Goal: Information Seeking & Learning: Learn about a topic

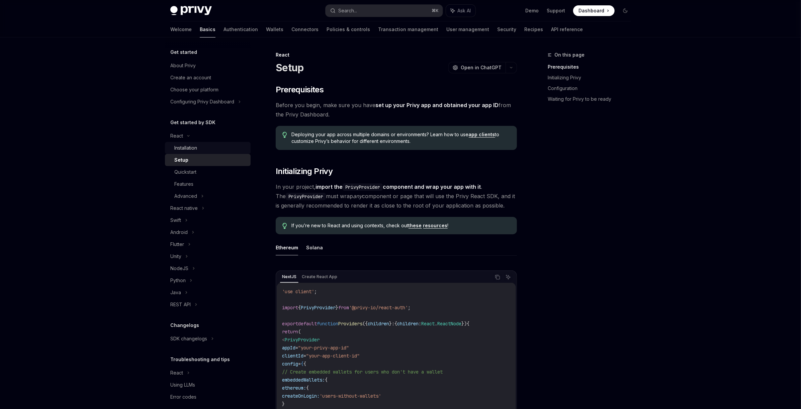
click at [201, 151] on div "Installation" at bounding box center [210, 148] width 72 height 8
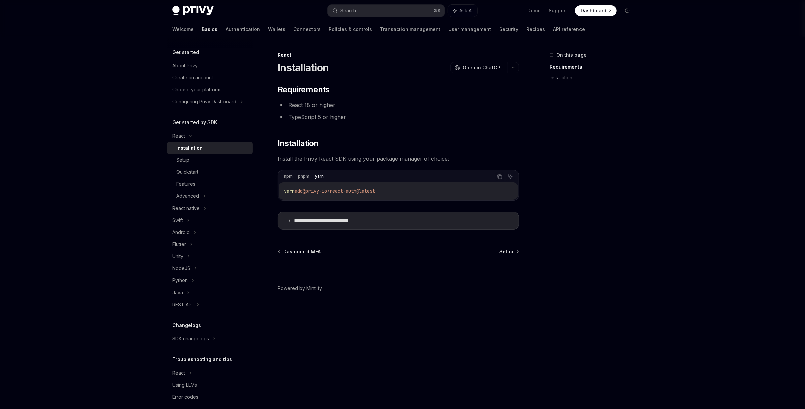
click at [333, 191] on span "@privy-io/react-auth@latest" at bounding box center [339, 191] width 72 height 6
copy div "yarn add @privy-io/react-auth@latest"
click at [201, 162] on div "Setup" at bounding box center [212, 160] width 72 height 8
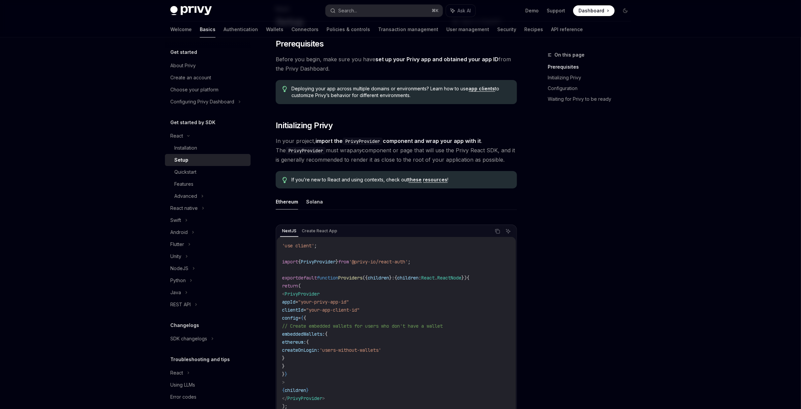
scroll to position [155, 0]
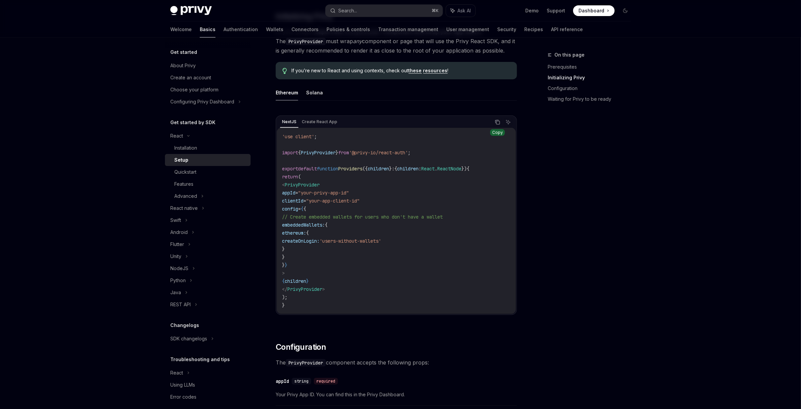
click at [500, 122] on button "Copy the contents from the code block" at bounding box center [497, 122] width 9 height 9
click at [242, 176] on link "Quickstart" at bounding box center [208, 172] width 86 height 12
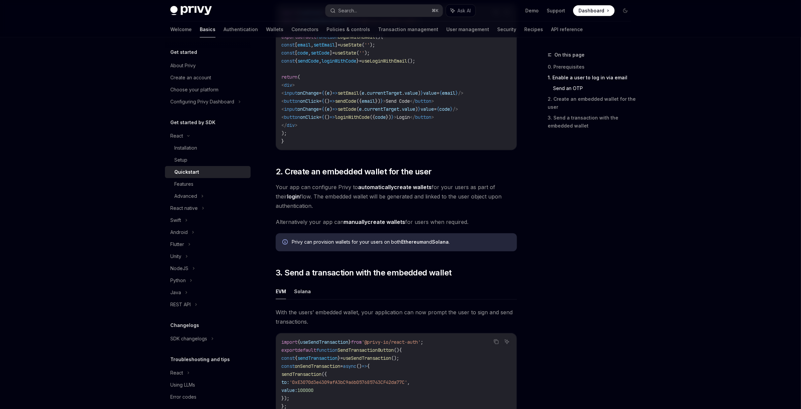
scroll to position [561, 0]
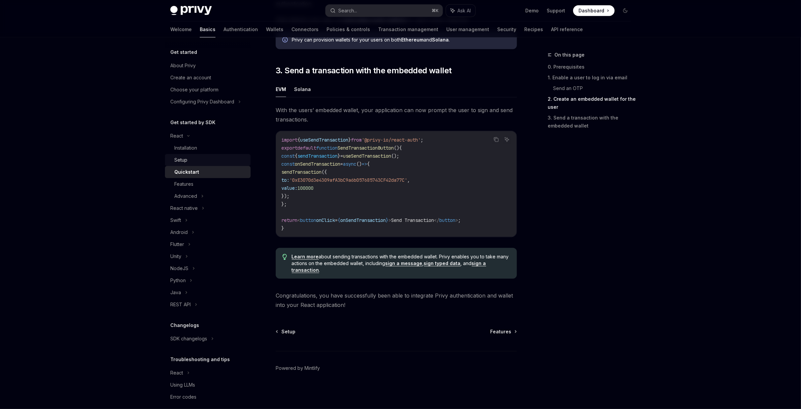
click at [212, 163] on div "Setup" at bounding box center [210, 160] width 72 height 8
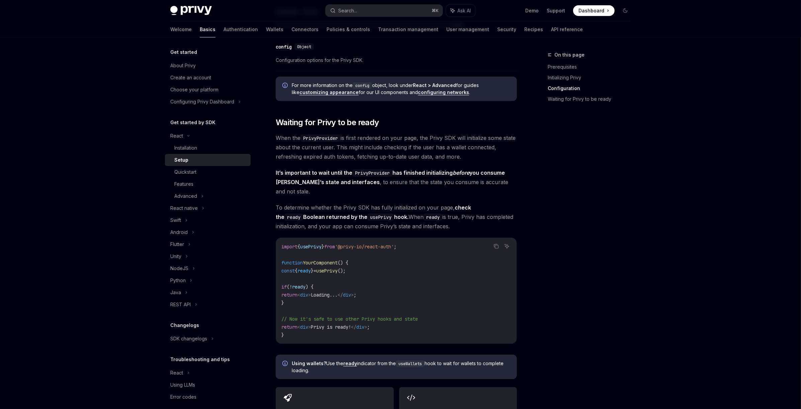
scroll to position [561, 0]
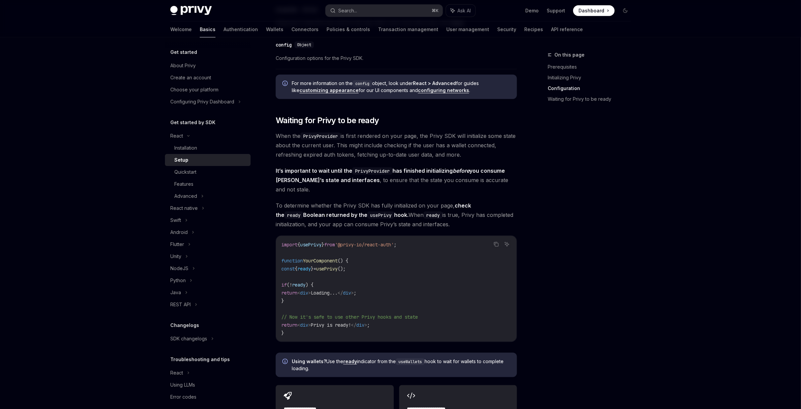
drag, startPoint x: 596, startPoint y: 157, endPoint x: 562, endPoint y: 45, distance: 116.7
click at [595, 157] on div "On this page Prerequisites Initializing Privy Configuration Waiting for Privy t…" at bounding box center [585, 230] width 102 height 358
click at [192, 191] on div "Advanced" at bounding box center [208, 196] width 86 height 12
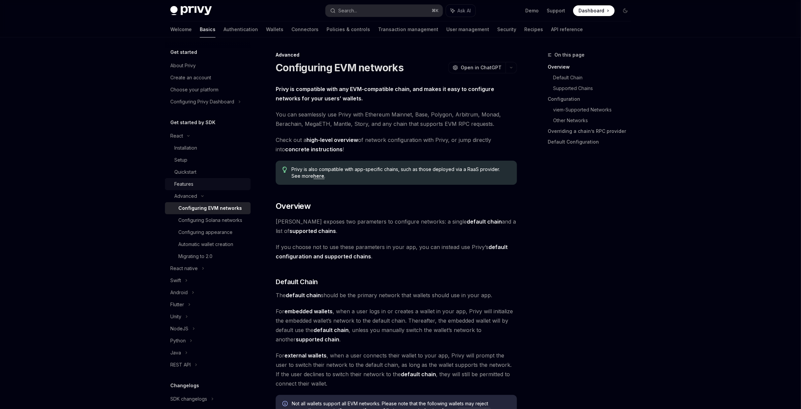
click at [197, 179] on link "Features" at bounding box center [208, 184] width 86 height 12
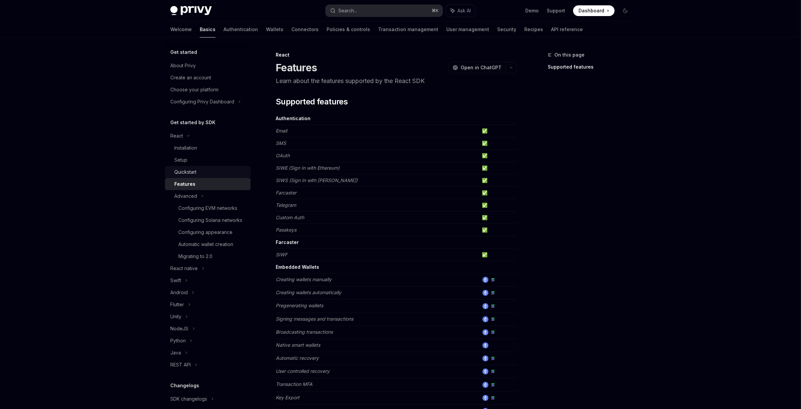
click at [199, 175] on div "Quickstart" at bounding box center [210, 172] width 72 height 8
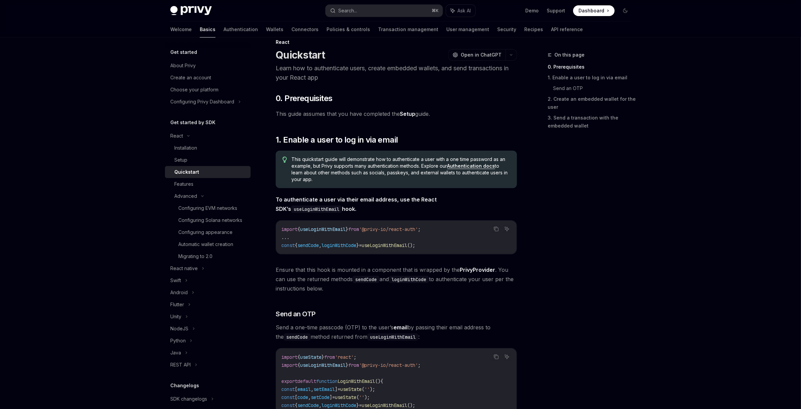
scroll to position [251, 0]
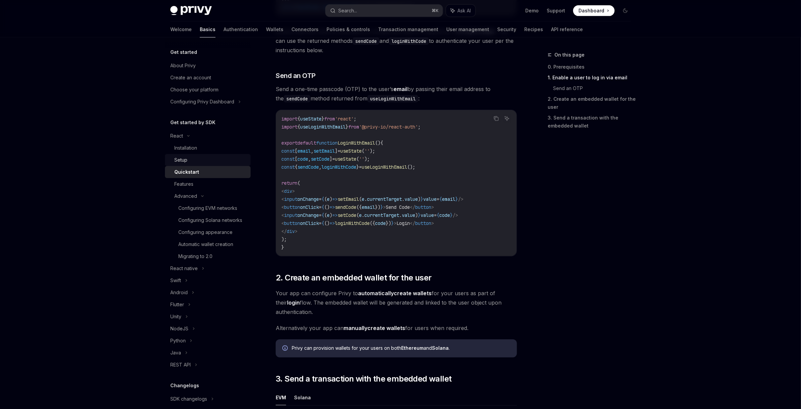
click at [205, 158] on div "Setup" at bounding box center [210, 160] width 72 height 8
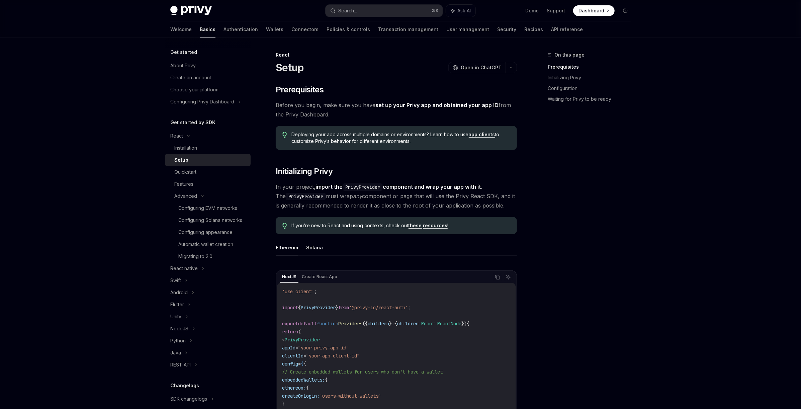
click at [255, 26] on div "Welcome Basics Authentication Wallets Connectors Policies & controls Transactio…" at bounding box center [376, 29] width 412 height 16
click at [266, 26] on link "Wallets" at bounding box center [274, 29] width 17 height 16
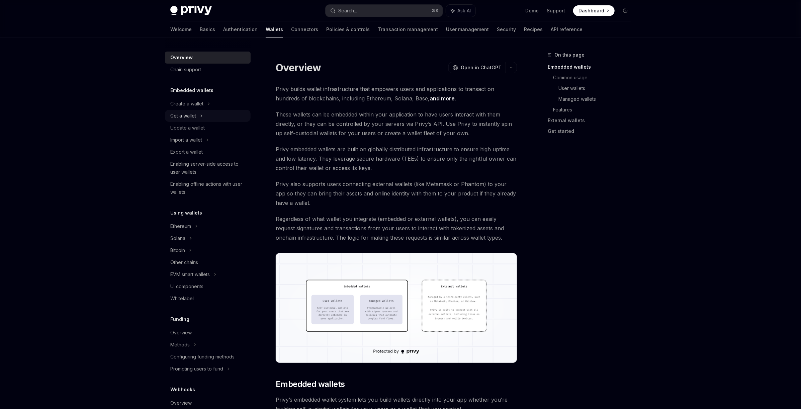
click at [207, 117] on div "Get a wallet" at bounding box center [208, 116] width 86 height 12
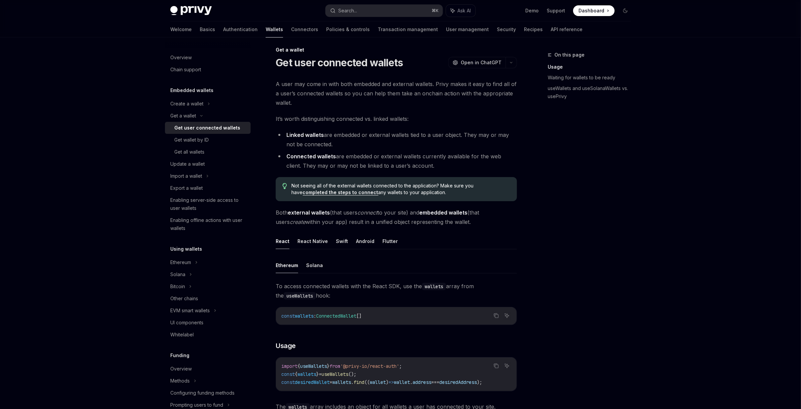
scroll to position [40, 0]
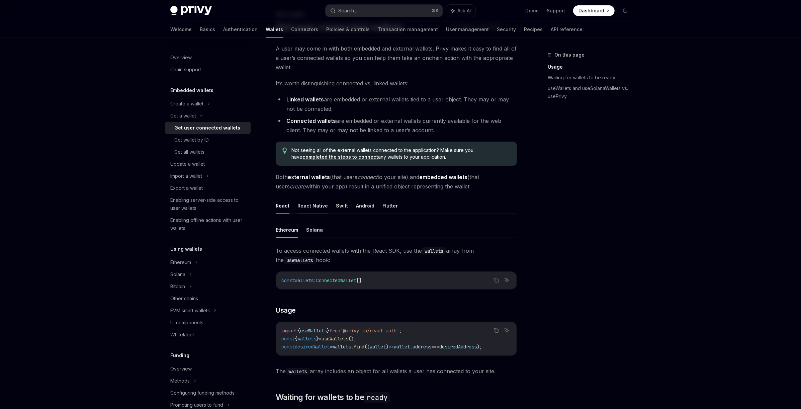
click at [320, 210] on button "React Native" at bounding box center [312, 206] width 30 height 16
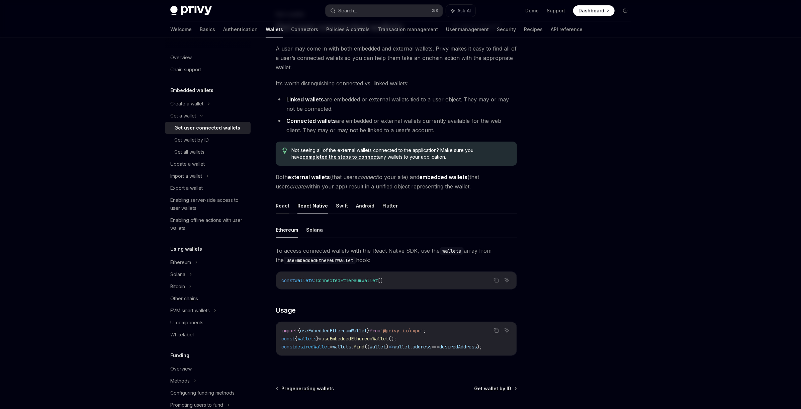
click at [283, 209] on button "React" at bounding box center [283, 206] width 14 height 16
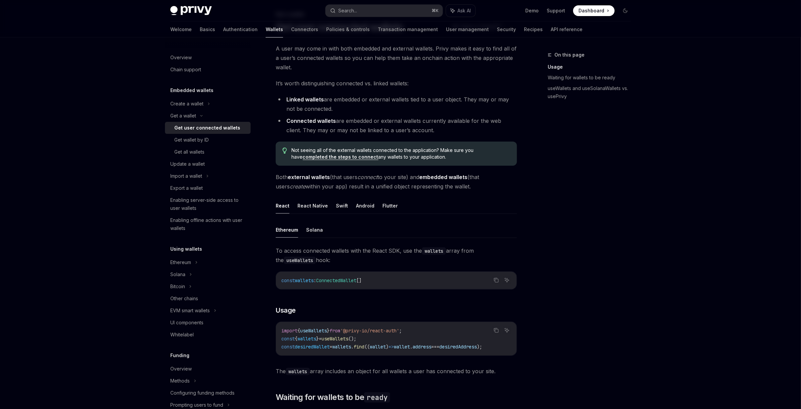
scroll to position [142, 0]
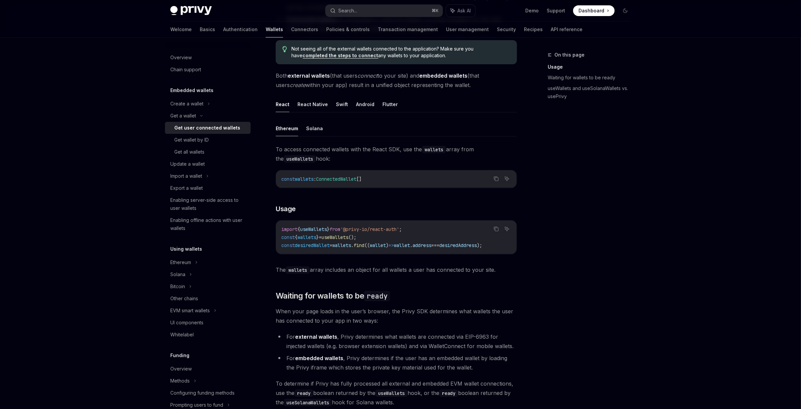
drag, startPoint x: 395, startPoint y: 252, endPoint x: 406, endPoint y: 252, distance: 11.4
click at [406, 252] on div "import { useWallets } from '@privy-io/react-auth' ; const { wallets } = useWall…" at bounding box center [396, 236] width 241 height 33
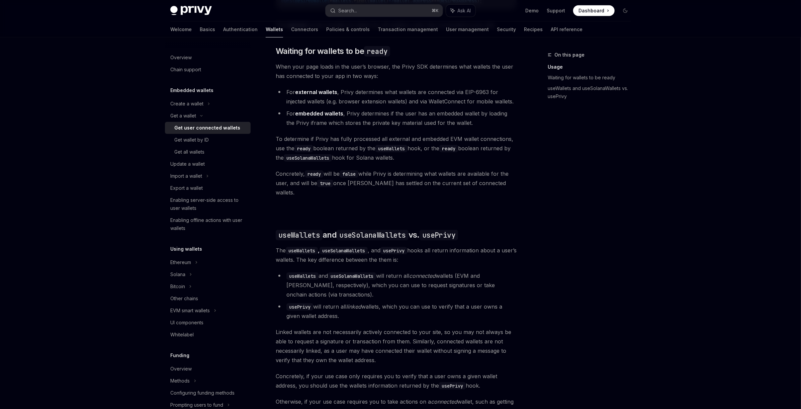
scroll to position [389, 0]
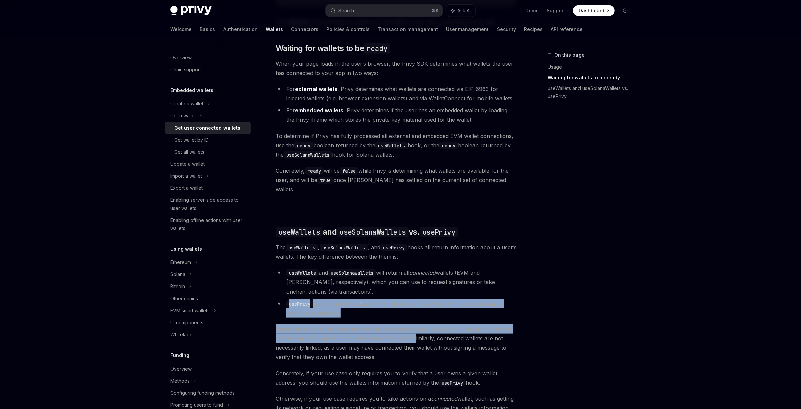
drag, startPoint x: 380, startPoint y: 291, endPoint x: 413, endPoint y: 328, distance: 49.5
click at [413, 328] on div "Ethereum Solana To access connected wallets with the React SDK, use the wallets…" at bounding box center [396, 147] width 241 height 549
click at [413, 328] on span "Linked wallets are not necessarily actively connected to your site, so you may …" at bounding box center [396, 342] width 241 height 37
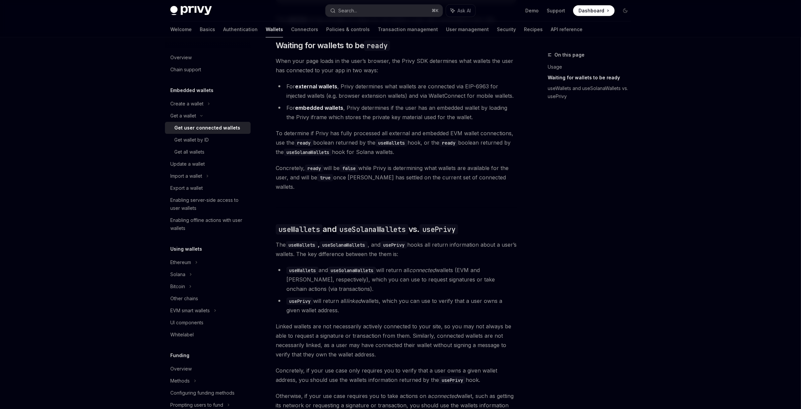
scroll to position [451, 0]
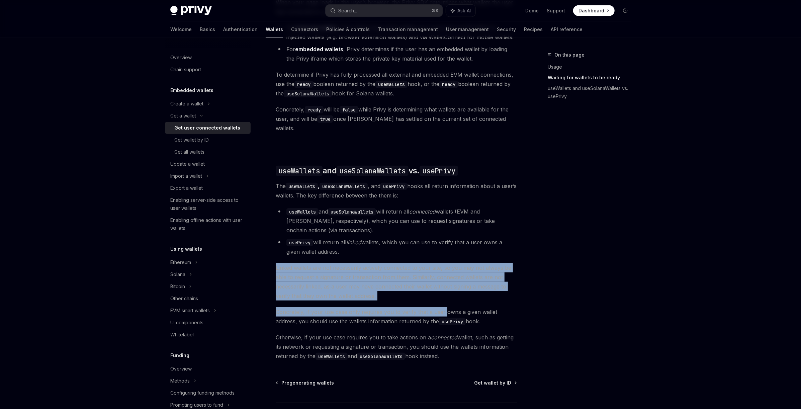
drag, startPoint x: 430, startPoint y: 281, endPoint x: 444, endPoint y: 309, distance: 31.3
click at [444, 309] on div "Ethereum Solana To access connected wallets with the React SDK, use the wallets…" at bounding box center [396, 86] width 241 height 549
click at [444, 309] on span "Concretely, if your use case only requires you to verify that a user owns a giv…" at bounding box center [396, 316] width 241 height 19
drag, startPoint x: 399, startPoint y: 250, endPoint x: 428, endPoint y: 303, distance: 60.5
click at [427, 303] on div "Ethereum Solana To access connected wallets with the React SDK, use the wallets…" at bounding box center [396, 86] width 241 height 549
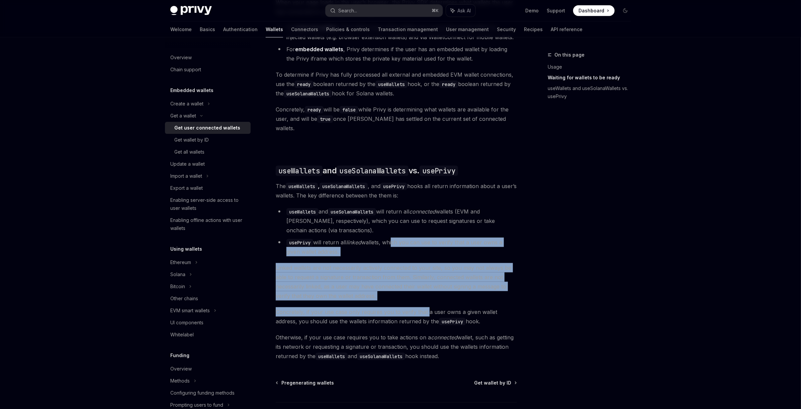
click at [428, 307] on span "Concretely, if your use case only requires you to verify that a user owns a giv…" at bounding box center [396, 316] width 241 height 19
drag, startPoint x: 424, startPoint y: 306, endPoint x: 437, endPoint y: 324, distance: 22.3
click at [437, 324] on div "Ethereum Solana To access connected wallets with the React SDK, use the wallets…" at bounding box center [396, 86] width 241 height 549
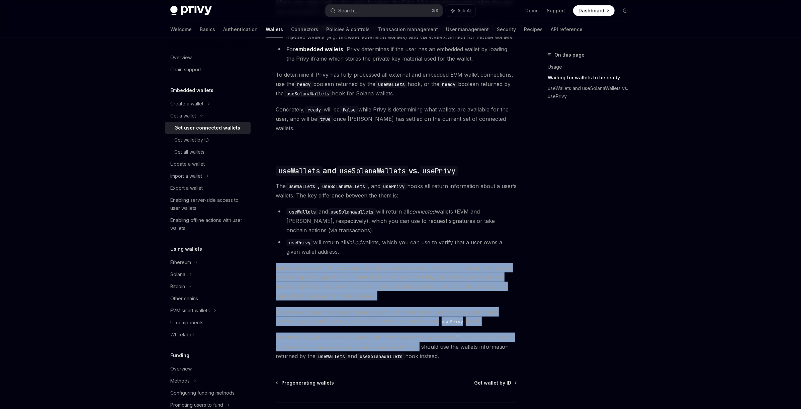
drag, startPoint x: 371, startPoint y: 251, endPoint x: 414, endPoint y: 338, distance: 97.1
click at [413, 338] on div "Ethereum Solana To access connected wallets with the React SDK, use the wallets…" at bounding box center [396, 86] width 241 height 549
click at [414, 338] on span "Otherwise, if your use case requires you to take actions on a connected wallet,…" at bounding box center [396, 347] width 241 height 28
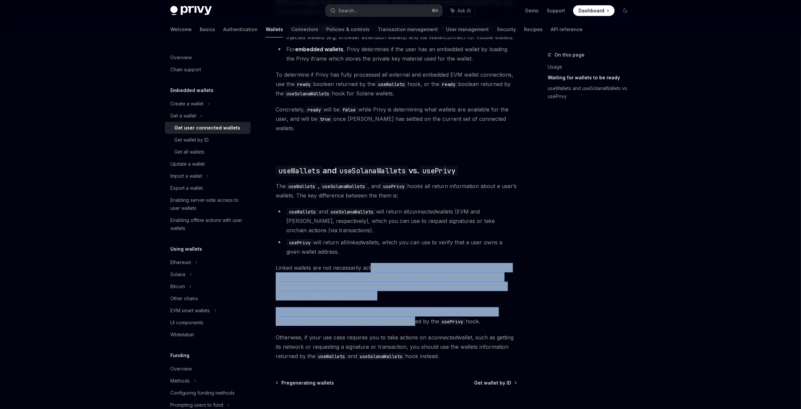
drag, startPoint x: 370, startPoint y: 260, endPoint x: 397, endPoint y: 321, distance: 67.1
click at [396, 321] on div "Ethereum Solana To access connected wallets with the React SDK, use the wallets…" at bounding box center [396, 86] width 241 height 549
click at [397, 321] on div "Ethereum Solana To access connected wallets with the React SDK, use the wallets…" at bounding box center [396, 86] width 241 height 549
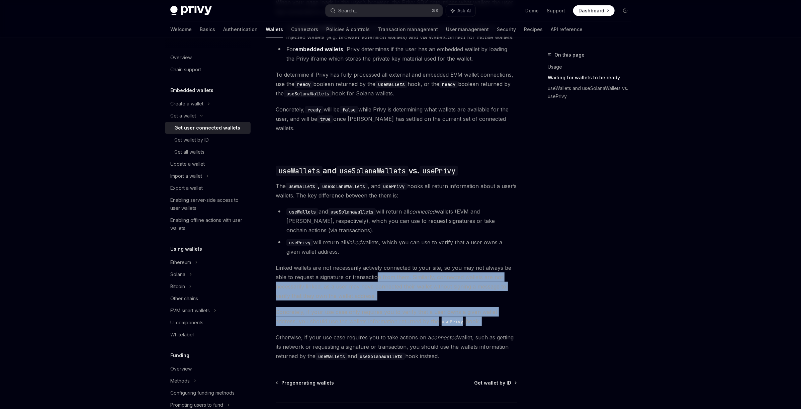
drag, startPoint x: 387, startPoint y: 311, endPoint x: 401, endPoint y: 325, distance: 19.2
click at [399, 325] on div "Ethereum Solana To access connected wallets with the React SDK, use the wallets…" at bounding box center [396, 86] width 241 height 549
click at [401, 325] on div "Ethereum Solana To access connected wallets with the React SDK, use the wallets…" at bounding box center [396, 86] width 241 height 549
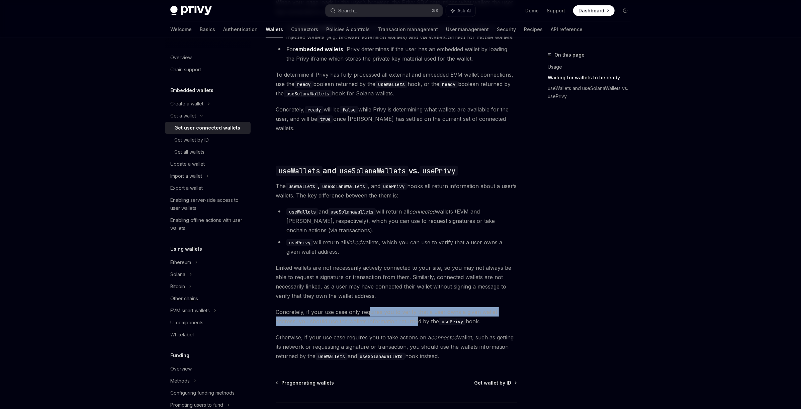
drag, startPoint x: 390, startPoint y: 315, endPoint x: 369, endPoint y: 301, distance: 25.4
click at [369, 307] on span "Concretely, if your use case only requires you to verify that a user owns a giv…" at bounding box center [396, 316] width 241 height 19
drag, startPoint x: 338, startPoint y: 294, endPoint x: 379, endPoint y: 324, distance: 50.8
click at [376, 323] on div "Ethereum Solana To access connected wallets with the React SDK, use the wallets…" at bounding box center [396, 86] width 241 height 549
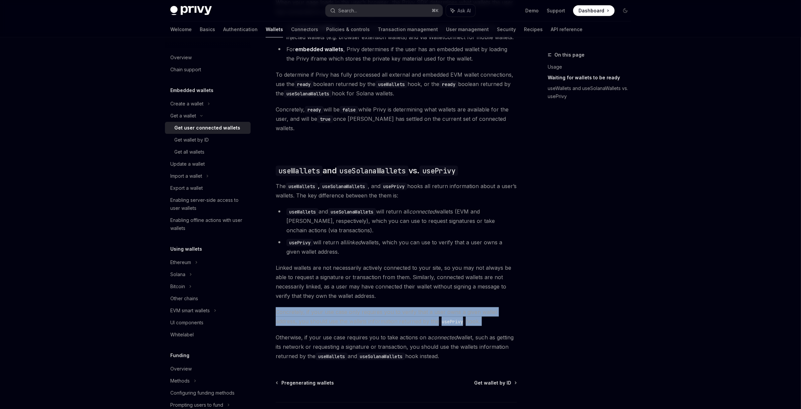
click at [380, 324] on div "Ethereum Solana To access connected wallets with the React SDK, use the wallets…" at bounding box center [396, 86] width 241 height 549
drag, startPoint x: 377, startPoint y: 325, endPoint x: 399, endPoint y: 333, distance: 24.1
click at [395, 332] on div "Ethereum Solana To access connected wallets with the React SDK, use the wallets…" at bounding box center [396, 86] width 241 height 549
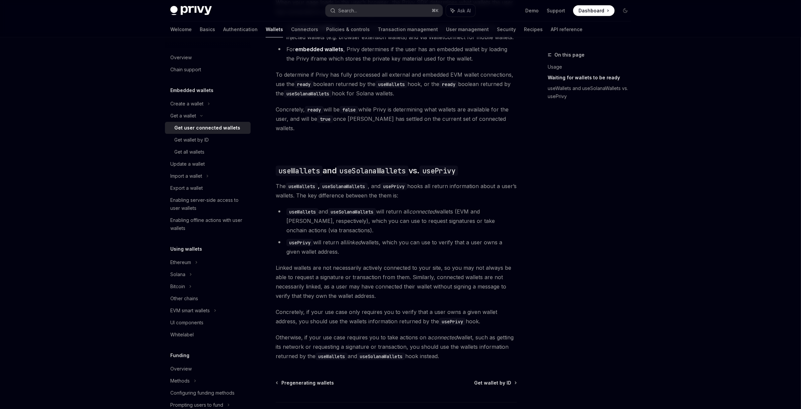
click at [399, 333] on span "Otherwise, if your use case requires you to take actions on a connected wallet,…" at bounding box center [396, 347] width 241 height 28
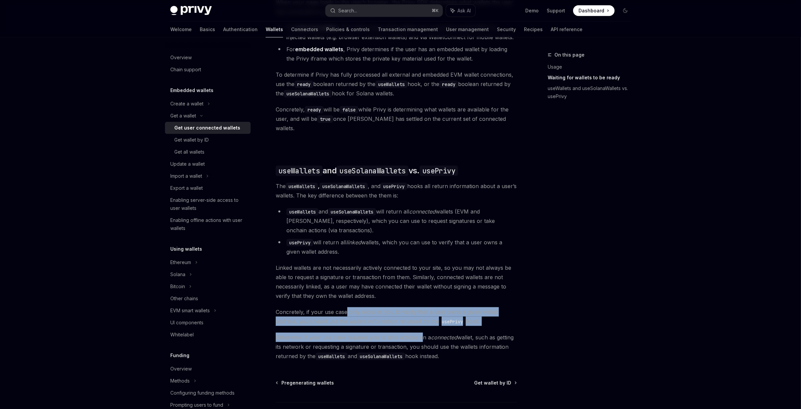
drag, startPoint x: 348, startPoint y: 309, endPoint x: 445, endPoint y: 336, distance: 100.3
click at [441, 335] on div "Ethereum Solana To access connected wallets with the React SDK, use the wallets…" at bounding box center [396, 86] width 241 height 549
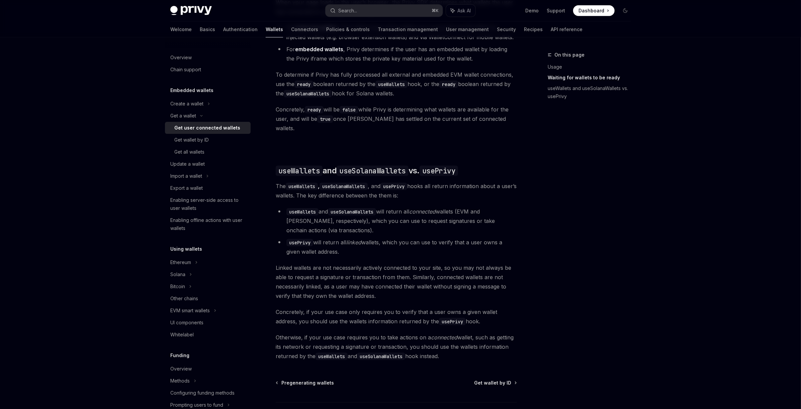
click at [445, 336] on span "Otherwise, if your use case requires you to take actions on a connected wallet,…" at bounding box center [396, 347] width 241 height 28
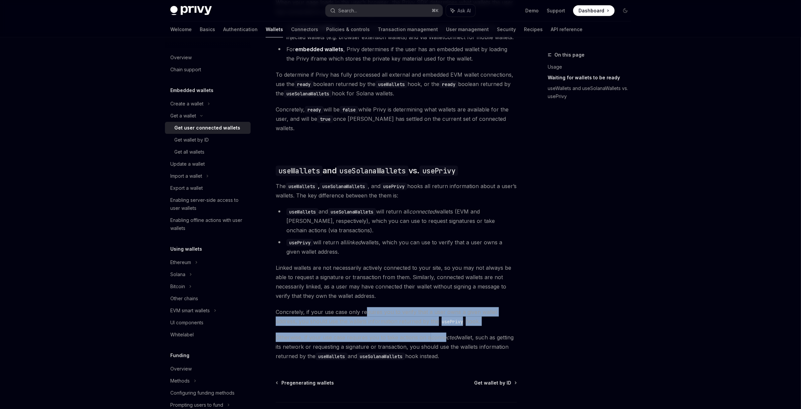
drag, startPoint x: 376, startPoint y: 310, endPoint x: 452, endPoint y: 336, distance: 79.4
click at [451, 335] on div "Ethereum Solana To access connected wallets with the React SDK, use the wallets…" at bounding box center [396, 86] width 241 height 549
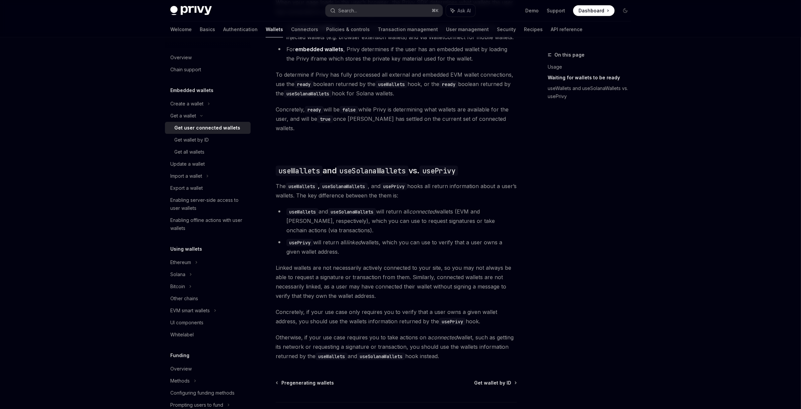
click at [452, 336] on span "Otherwise, if your use case requires you to take actions on a connected wallet,…" at bounding box center [396, 347] width 241 height 28
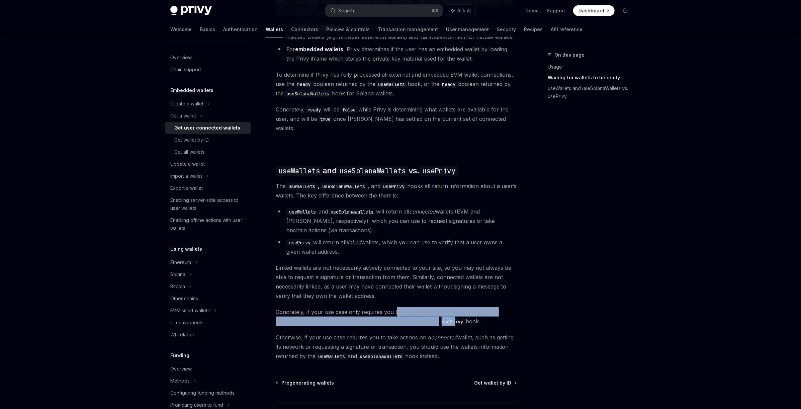
drag, startPoint x: 394, startPoint y: 303, endPoint x: 460, endPoint y: 327, distance: 69.7
click at [457, 326] on div "Ethereum Solana To access connected wallets with the React SDK, use the wallets…" at bounding box center [396, 86] width 241 height 549
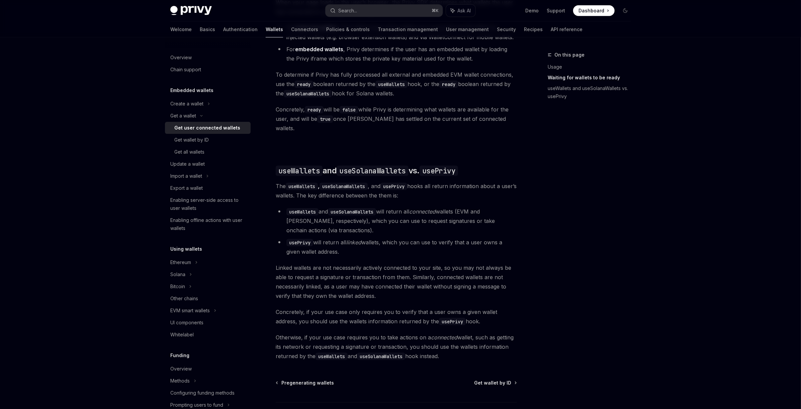
click at [465, 333] on span "Otherwise, if your use case requires you to take actions on a connected wallet,…" at bounding box center [396, 347] width 241 height 28
drag, startPoint x: 422, startPoint y: 318, endPoint x: 415, endPoint y: 316, distance: 7.2
click at [417, 316] on div "Ethereum Solana To access connected wallets with the React SDK, use the wallets…" at bounding box center [396, 86] width 241 height 549
click at [414, 316] on span "Concretely, if your use case only requires you to verify that a user owns a giv…" at bounding box center [396, 316] width 241 height 19
drag, startPoint x: 375, startPoint y: 299, endPoint x: 466, endPoint y: 340, distance: 99.0
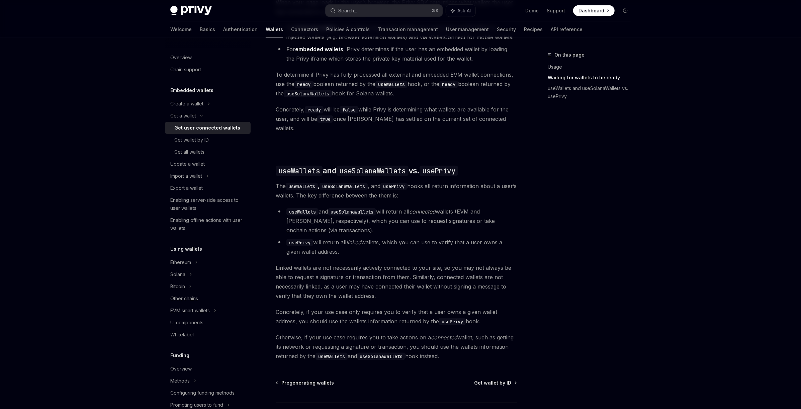
click at [464, 340] on div "Ethereum Solana To access connected wallets with the React SDK, use the wallets…" at bounding box center [396, 86] width 241 height 549
click at [471, 341] on span "Otherwise, if your use case requires you to take actions on a connected wallet,…" at bounding box center [396, 347] width 241 height 28
drag, startPoint x: 471, startPoint y: 347, endPoint x: 412, endPoint y: 319, distance: 65.4
click at [412, 319] on div "Ethereum Solana To access connected wallets with the React SDK, use the wallets…" at bounding box center [396, 86] width 241 height 549
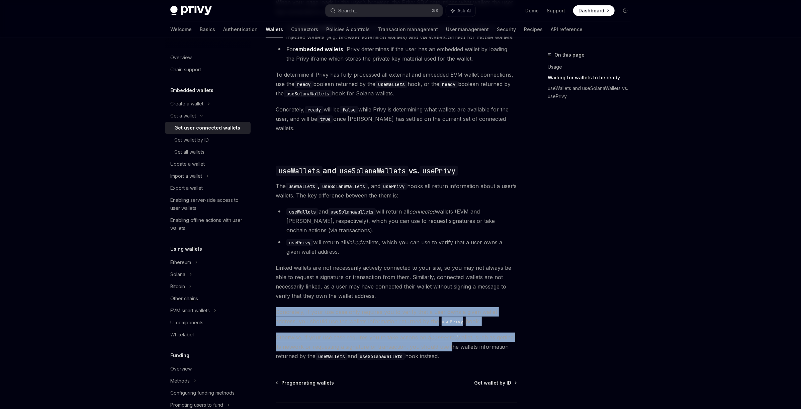
drag, startPoint x: 393, startPoint y: 316, endPoint x: 457, endPoint y: 338, distance: 66.6
click at [451, 336] on div "Ethereum Solana To access connected wallets with the React SDK, use the wallets…" at bounding box center [396, 86] width 241 height 549
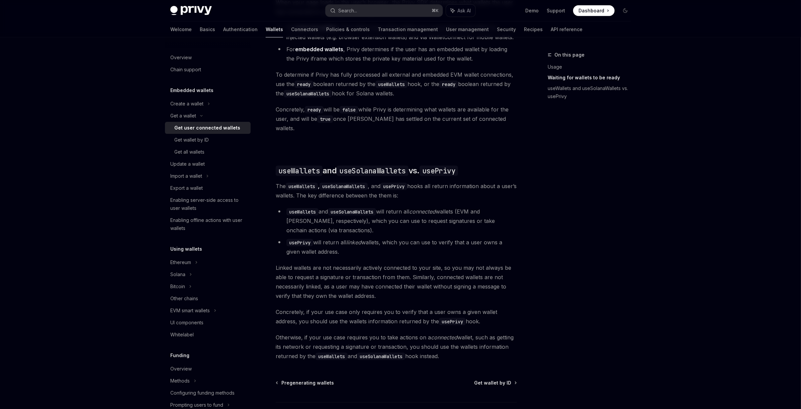
click at [457, 338] on span "Otherwise, if your use case requires you to take actions on a connected wallet,…" at bounding box center [396, 347] width 241 height 28
drag, startPoint x: 426, startPoint y: 322, endPoint x: 405, endPoint y: 317, distance: 21.5
click at [405, 317] on div "Ethereum Solana To access connected wallets with the React SDK, use the wallets…" at bounding box center [396, 86] width 241 height 549
click at [405, 317] on span "Concretely, if your use case only requires you to verify that a user owns a giv…" at bounding box center [396, 316] width 241 height 19
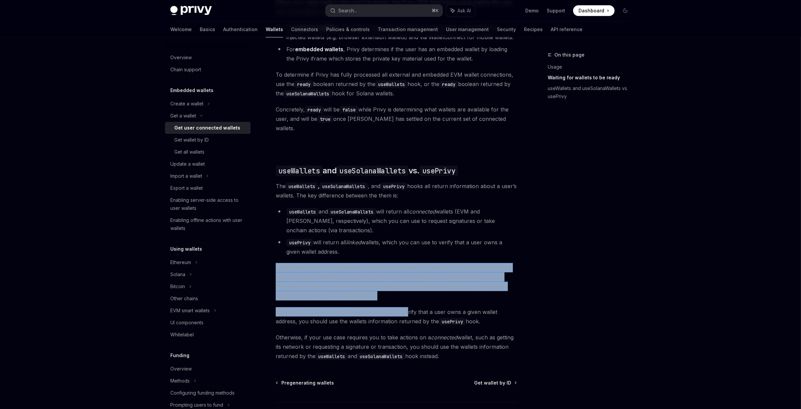
drag, startPoint x: 388, startPoint y: 261, endPoint x: 425, endPoint y: 327, distance: 75.8
click at [419, 323] on div "Ethereum Solana To access connected wallets with the React SDK, use the wallets…" at bounding box center [396, 86] width 241 height 549
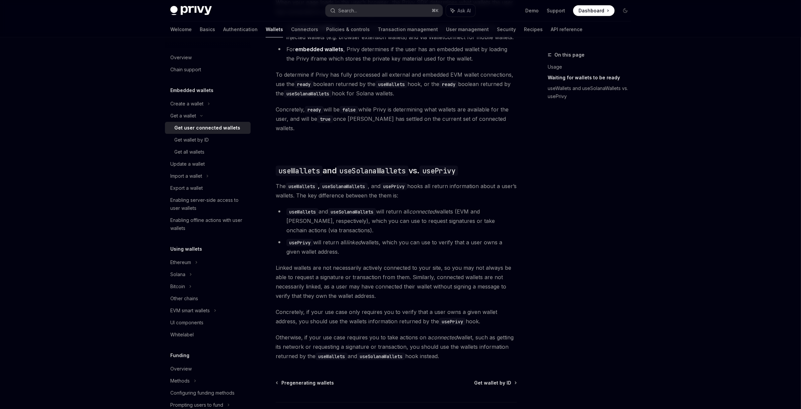
click at [425, 333] on span "Otherwise, if your use case requires you to take actions on a connected wallet,…" at bounding box center [396, 347] width 241 height 28
click at [193, 300] on div "Other chains" at bounding box center [184, 298] width 28 height 8
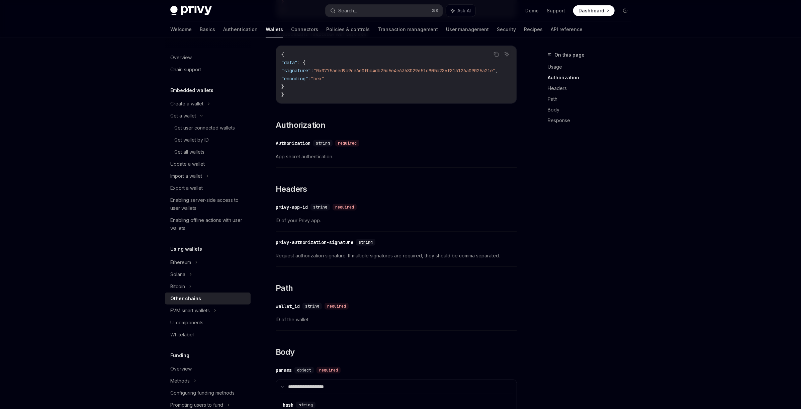
scroll to position [107, 0]
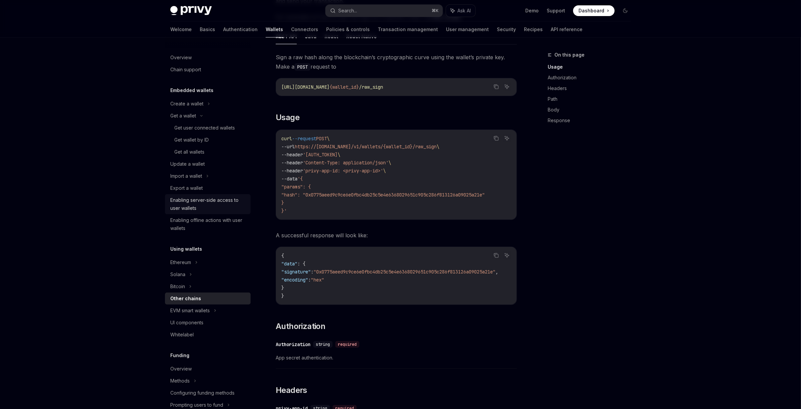
click at [226, 208] on div "Enabling server-side access to user wallets" at bounding box center [208, 204] width 76 height 16
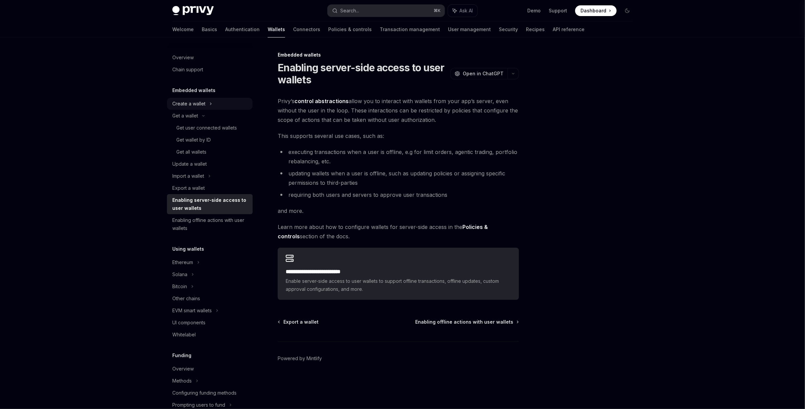
click at [228, 102] on div "Create a wallet" at bounding box center [210, 104] width 86 height 12
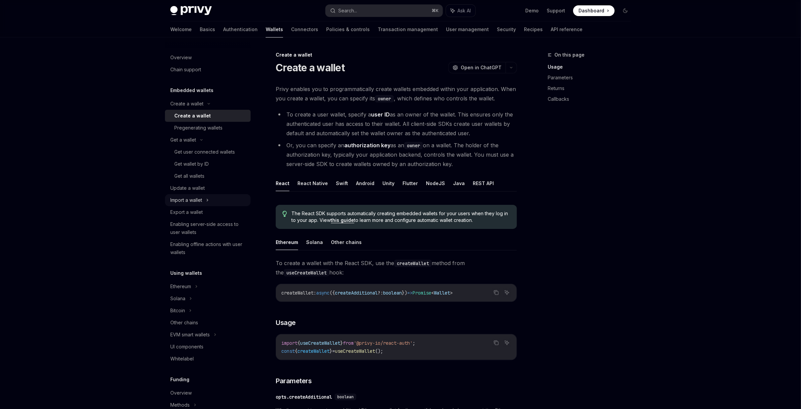
click at [211, 194] on div "Import a wallet" at bounding box center [208, 200] width 86 height 12
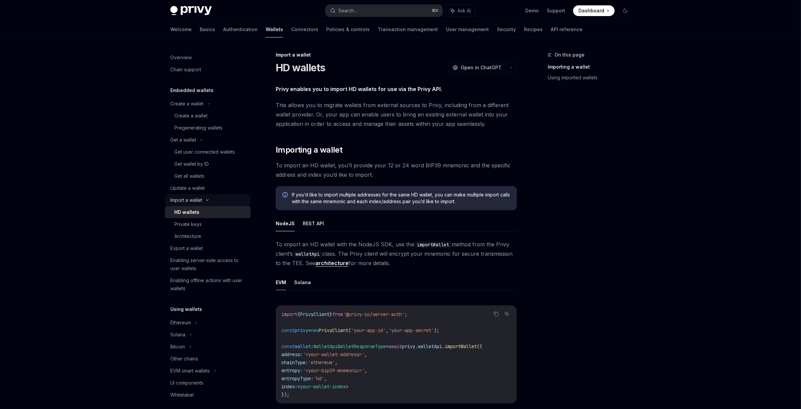
click at [211, 197] on div "Import a wallet" at bounding box center [208, 200] width 86 height 12
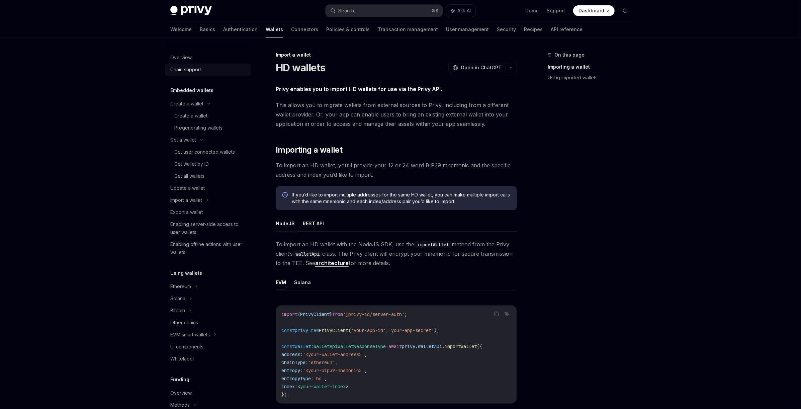
click at [203, 68] on div "Chain support" at bounding box center [208, 70] width 76 height 8
type textarea "*"
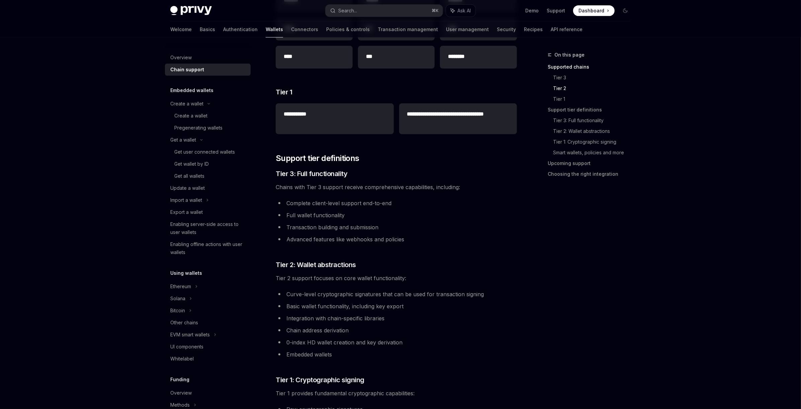
scroll to position [300, 0]
